Goal: Information Seeking & Learning: Learn about a topic

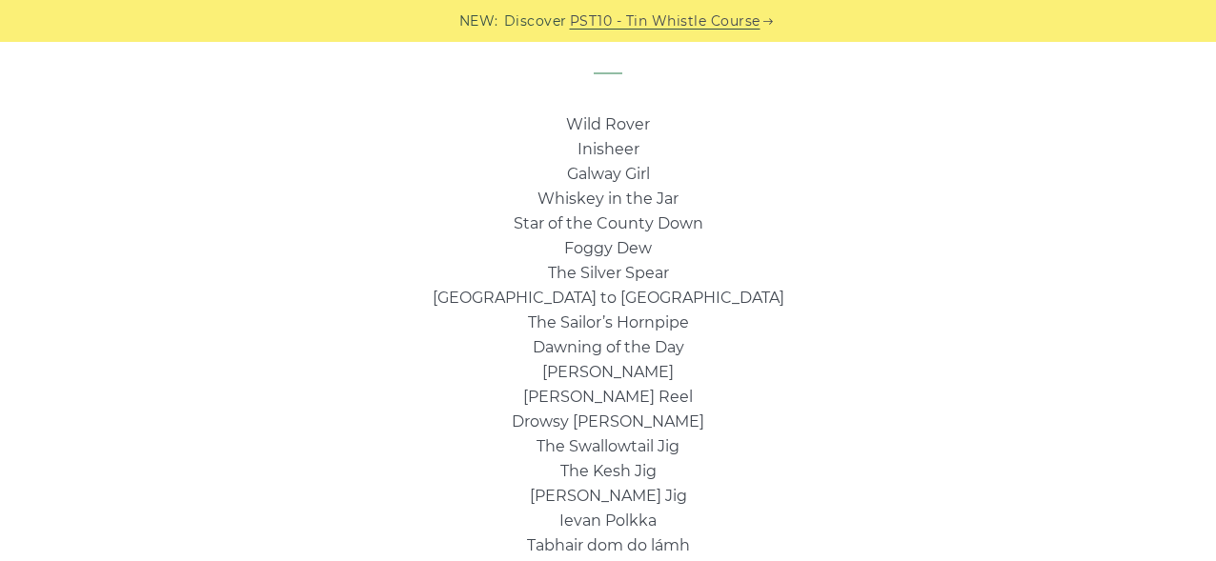
scroll to position [1322, 0]
click at [635, 244] on link "Foggy Dew" at bounding box center [608, 245] width 88 height 18
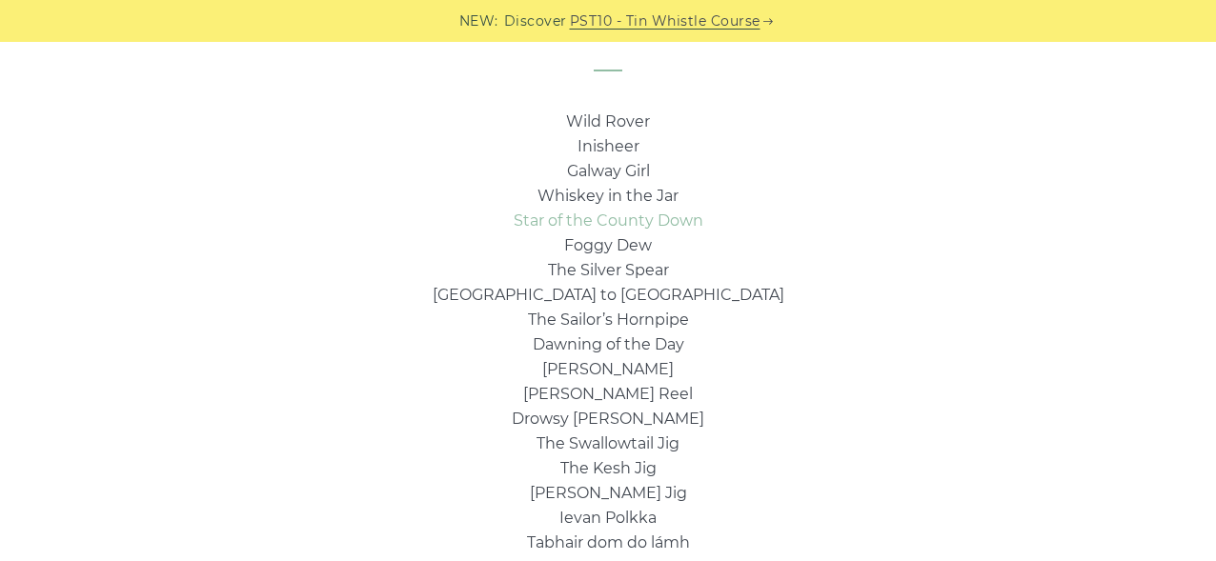
click at [639, 222] on link "Star of the County Down" at bounding box center [609, 221] width 190 height 18
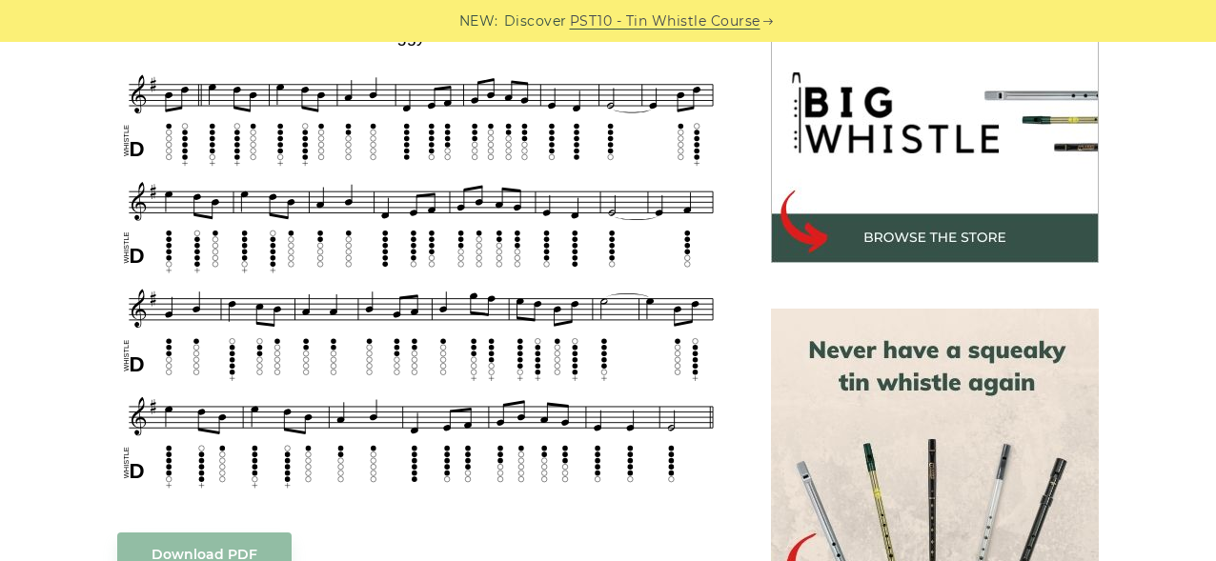
scroll to position [612, 0]
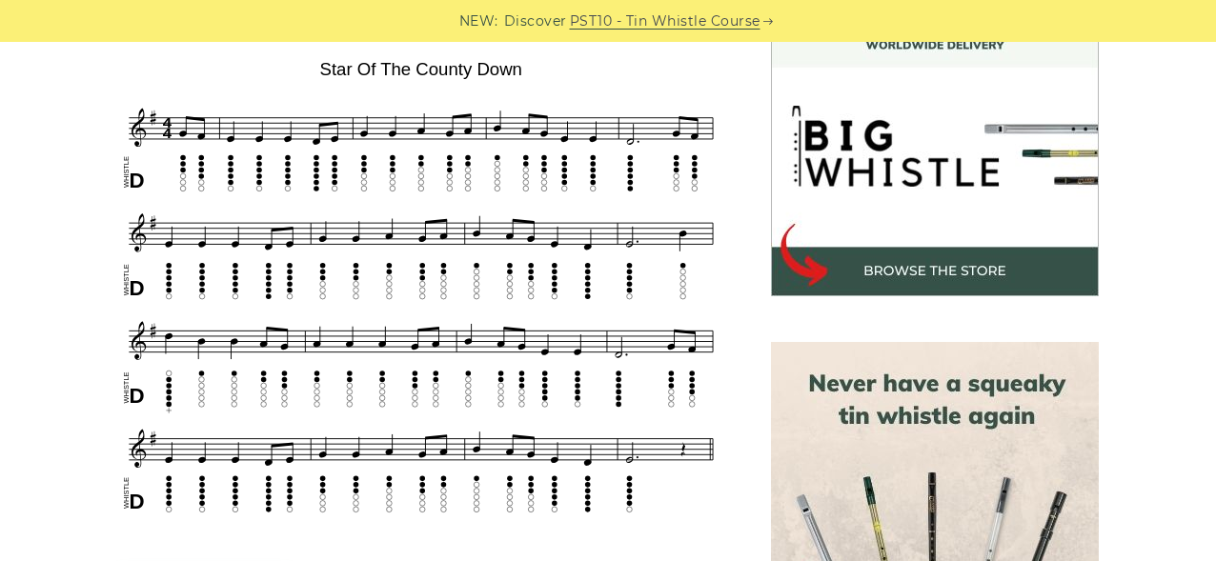
scroll to position [579, 0]
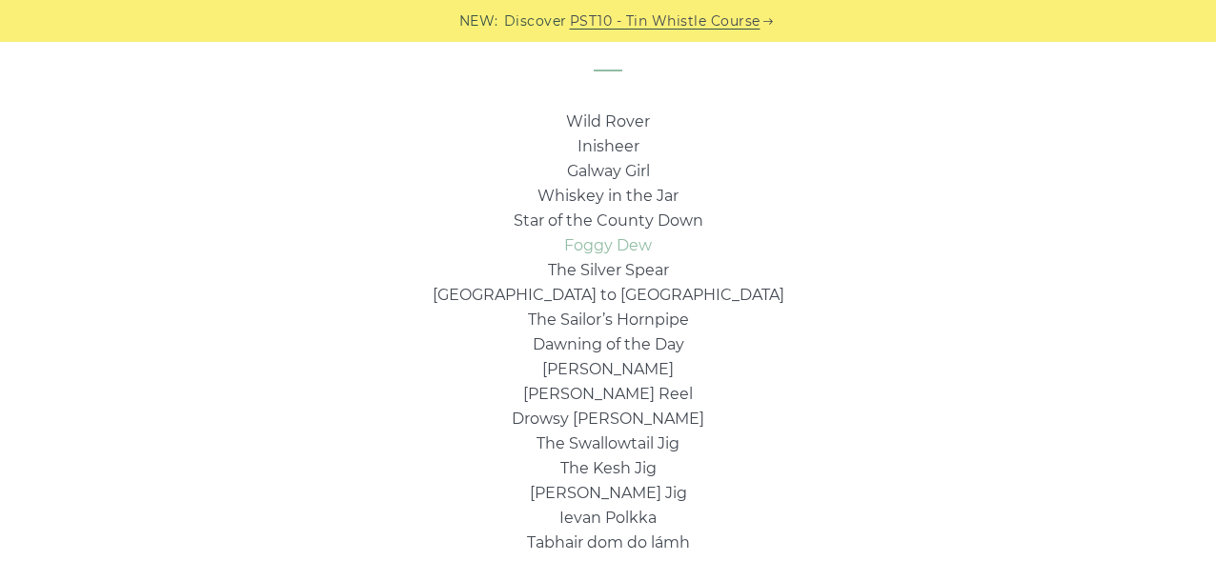
click at [640, 253] on link "Foggy Dew" at bounding box center [608, 245] width 88 height 18
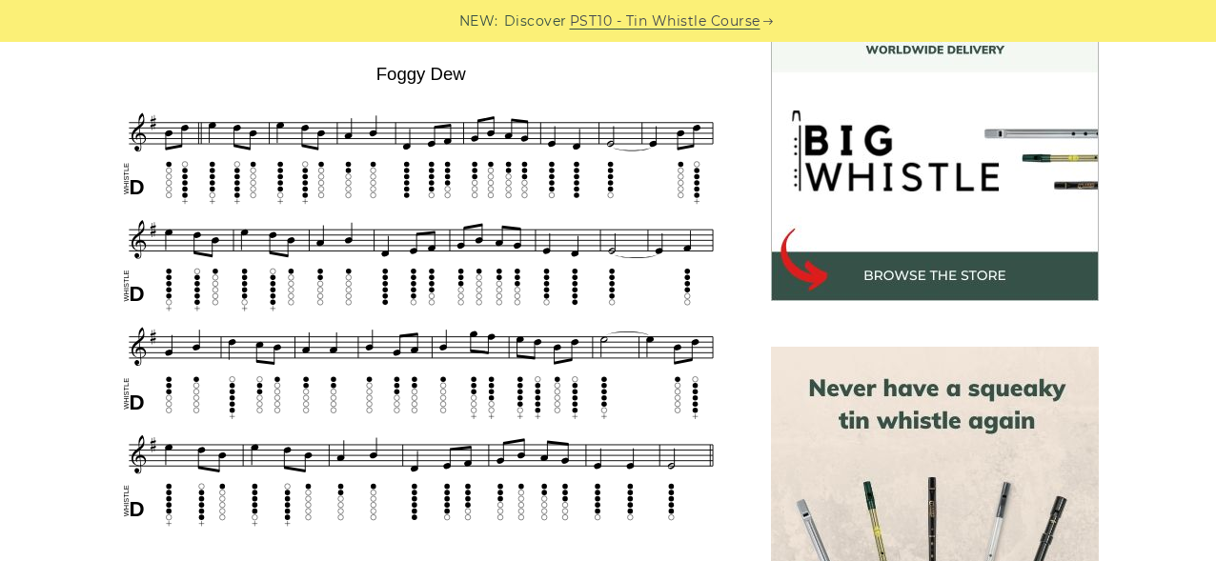
scroll to position [589, 0]
